Goal: Information Seeking & Learning: Learn about a topic

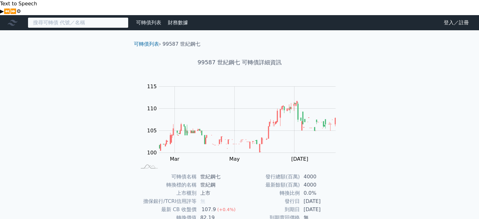
click at [48, 17] on input at bounding box center [78, 22] width 101 height 11
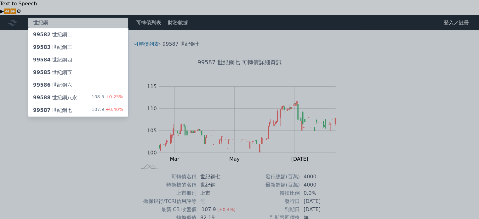
type input "世紀鋼"
click at [77, 28] on div "99582 世紀鋼二" at bounding box center [78, 34] width 100 height 13
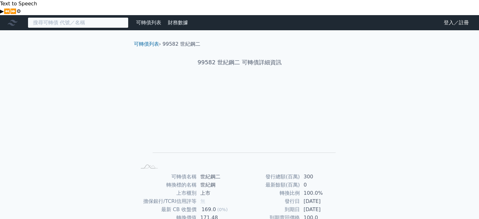
click at [82, 17] on input at bounding box center [78, 22] width 101 height 11
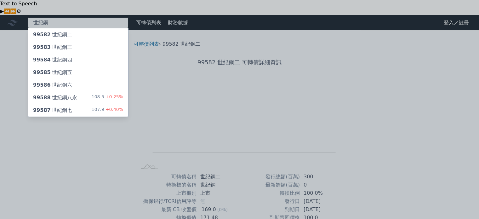
type input "世紀鋼"
click at [63, 81] on div "99586 世紀鋼六" at bounding box center [52, 85] width 39 height 8
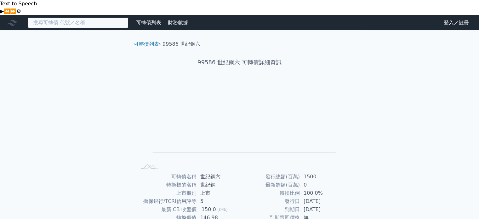
click at [71, 17] on input at bounding box center [78, 22] width 101 height 11
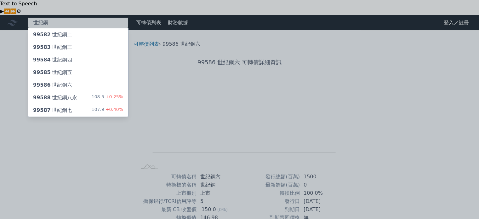
type input "世紀鋼"
click at [68, 106] on div "99587 世紀鋼七" at bounding box center [52, 110] width 39 height 8
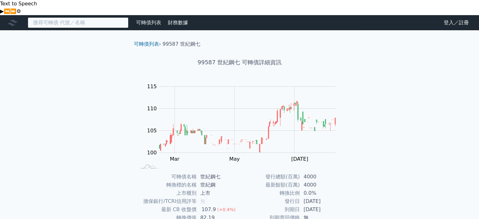
click at [67, 17] on input at bounding box center [78, 22] width 101 height 11
click at [55, 17] on input at bounding box center [78, 22] width 101 height 11
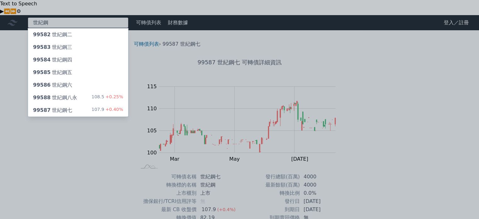
type input "世紀鋼"
click at [61, 94] on div "99588 世紀鋼八永" at bounding box center [55, 98] width 44 height 8
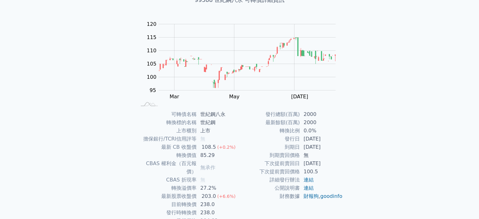
scroll to position [63, 0]
